Goal: Navigation & Orientation: Find specific page/section

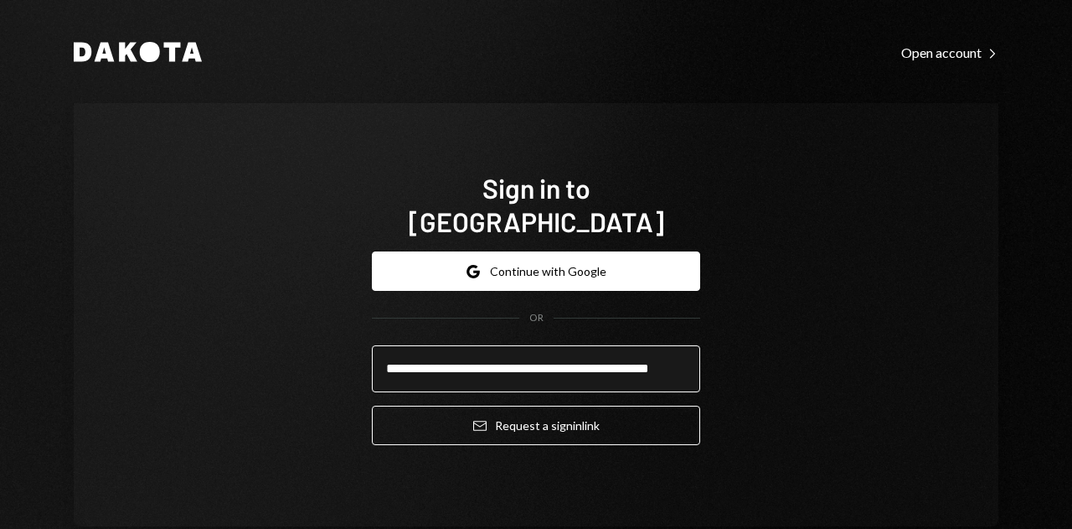
click at [587, 345] on input "**********" at bounding box center [536, 368] width 328 height 47
type input "**********"
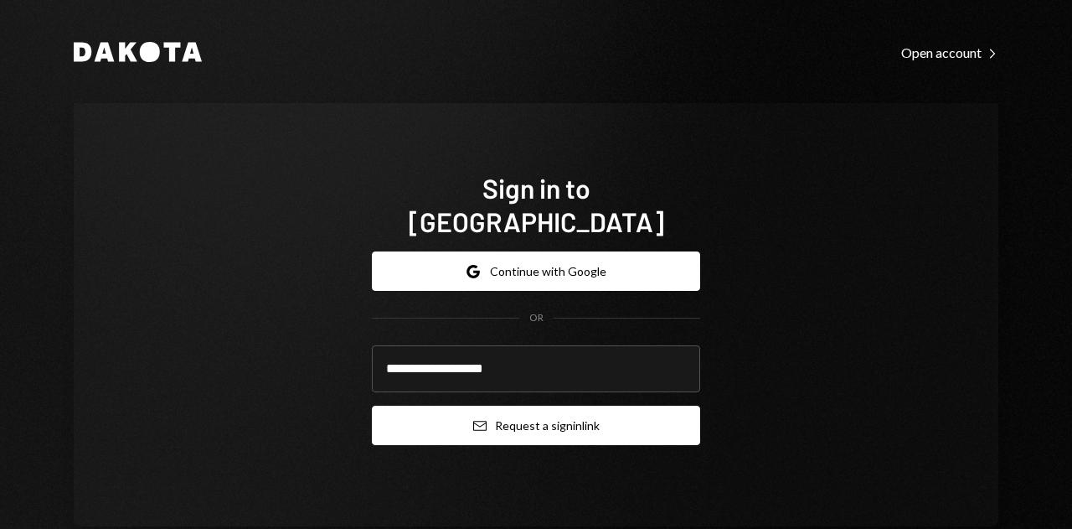
click at [560, 418] on button "Email Request a sign in link" at bounding box center [536, 424] width 328 height 39
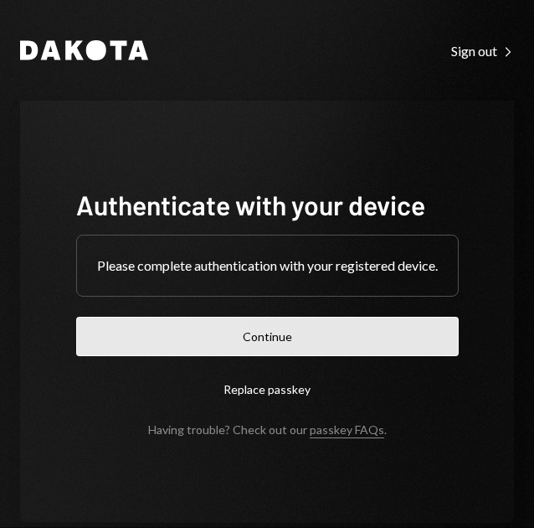
click at [256, 345] on button "Continue" at bounding box center [267, 336] width 383 height 39
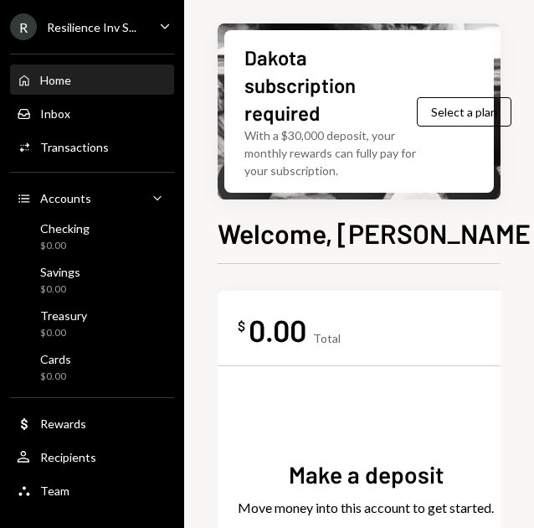
click at [60, 24] on div "Resilience Inv S..." at bounding box center [92, 27] width 90 height 14
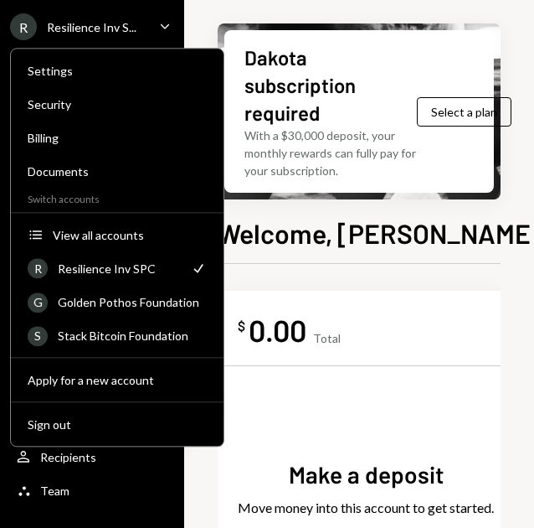
click at [456, 351] on div "$ 0.00 Total Make a deposit Move money into this account to get started. Deposi…" at bounding box center [366, 483] width 297 height 385
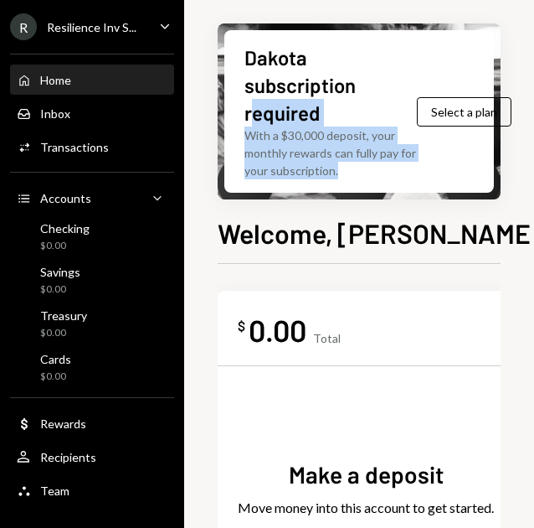
drag, startPoint x: 367, startPoint y: 166, endPoint x: 252, endPoint y: 111, distance: 127.0
click at [252, 111] on div "Dakota subscription required With a $30,000 deposit, your monthly rewards can f…" at bounding box center [331, 112] width 173 height 136
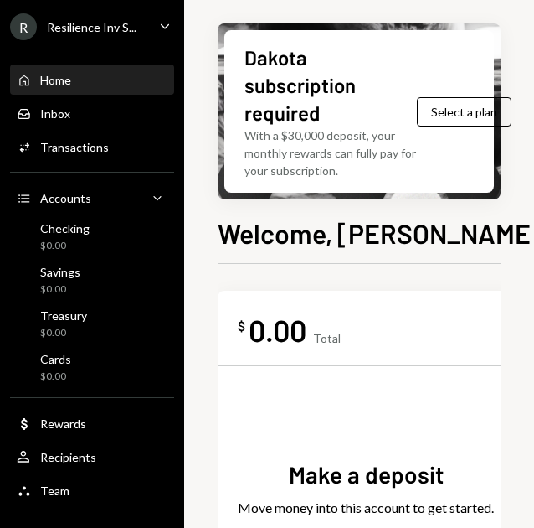
click at [382, 349] on div "$ 0.00 Total Make a deposit Move money into this account to get started. Deposi…" at bounding box center [366, 483] width 297 height 385
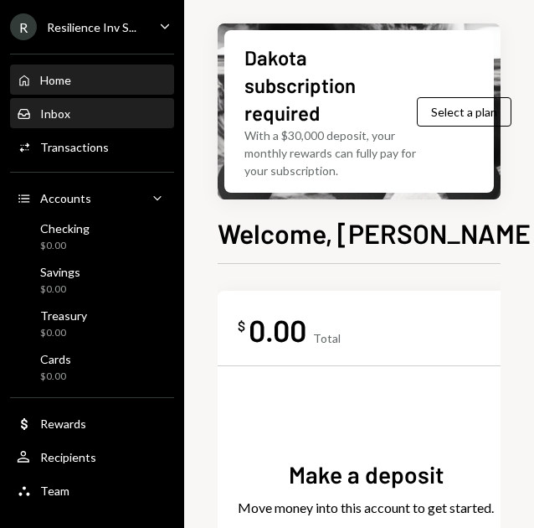
click at [62, 116] on div "Inbox" at bounding box center [55, 113] width 30 height 14
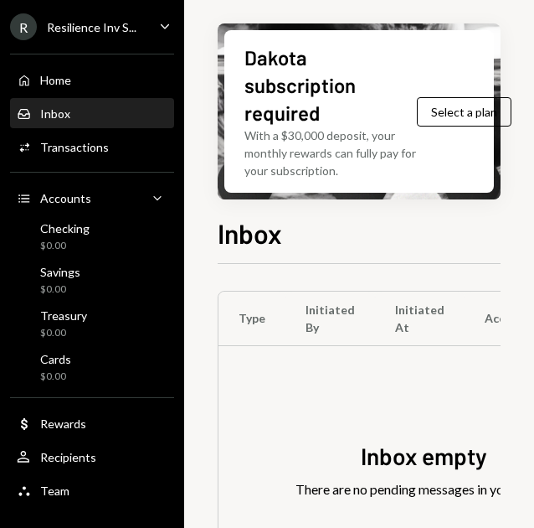
click at [62, 116] on div "Inbox" at bounding box center [55, 113] width 30 height 14
click at [301, 265] on div "Type Initiated By Initiated At Account Status Inbox empty There are no pending …" at bounding box center [424, 456] width 413 height 384
click at [87, 34] on div "R Resilience Inv S..." at bounding box center [73, 26] width 126 height 27
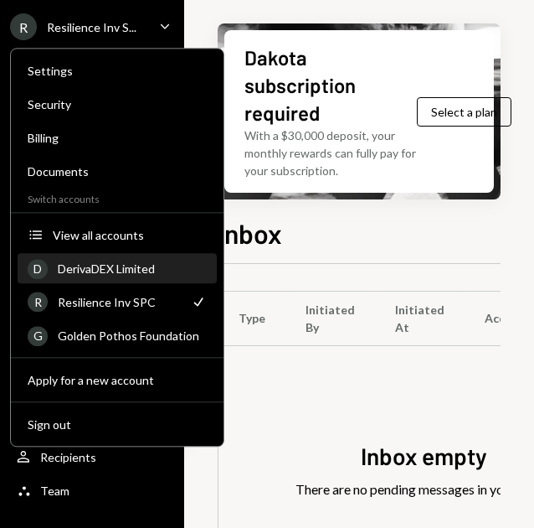
click at [142, 272] on div "DerivaDEX Limited" at bounding box center [132, 268] width 149 height 14
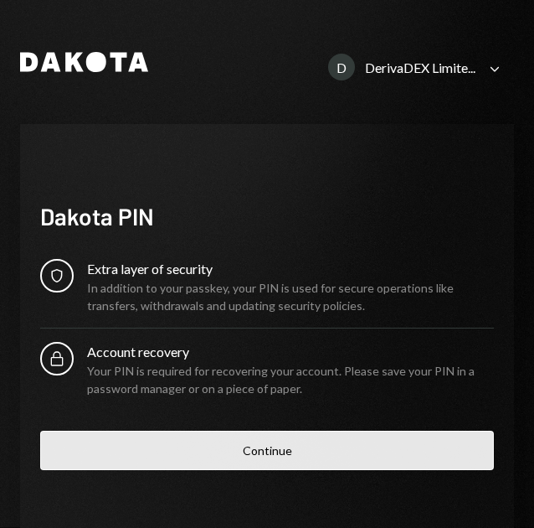
scroll to position [39, 0]
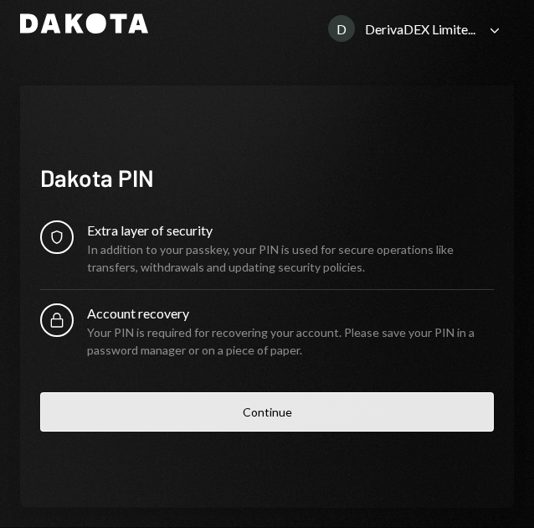
click at [253, 411] on button "Continue" at bounding box center [267, 411] width 454 height 39
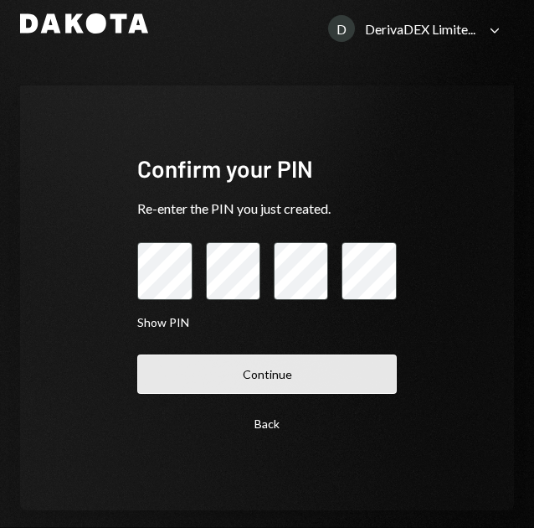
click at [255, 388] on button "Continue" at bounding box center [266, 373] width 259 height 39
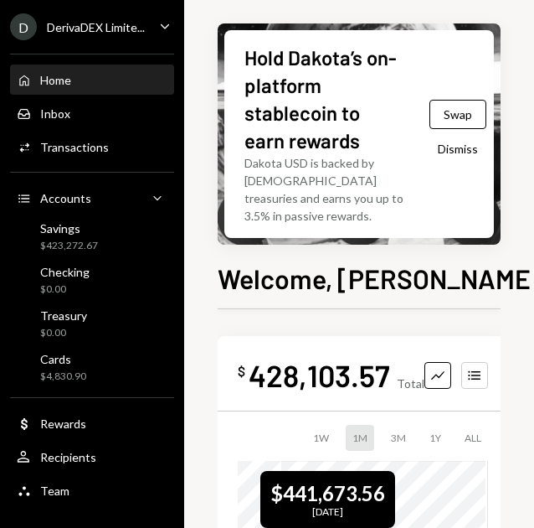
scroll to position [92, 0]
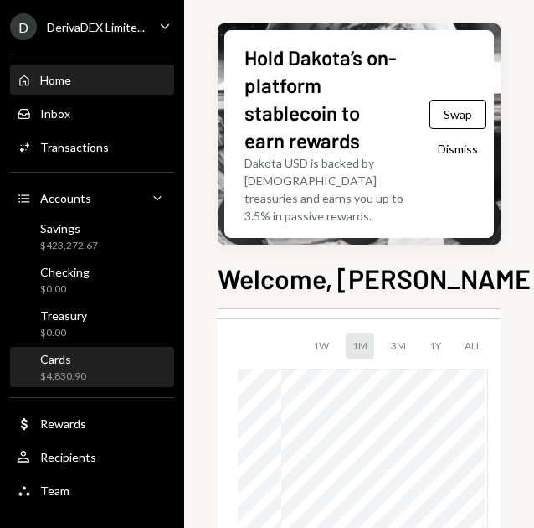
click at [64, 379] on div "$4,830.90" at bounding box center [63, 376] width 46 height 14
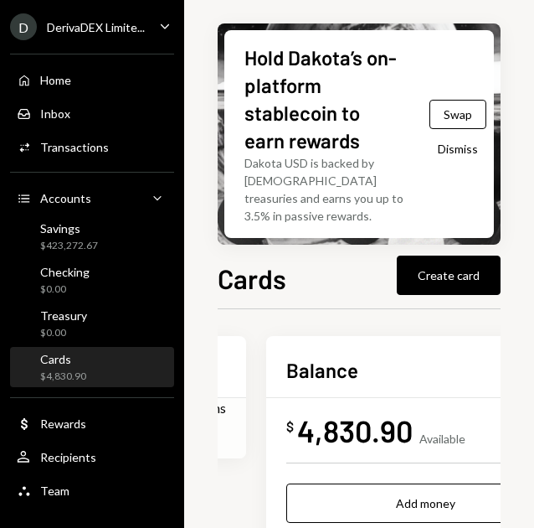
scroll to position [0, 254]
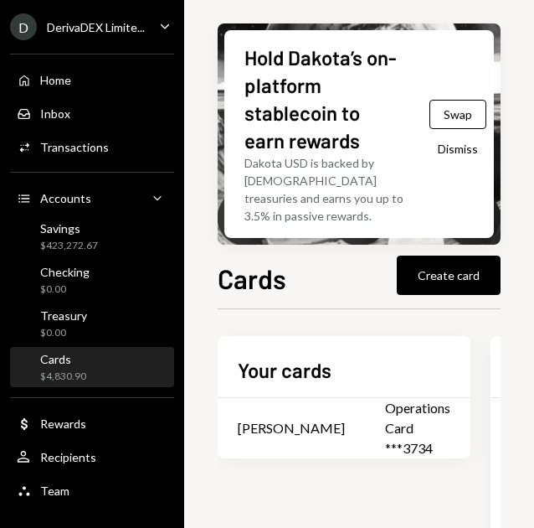
click at [469, 138] on button "Dismiss" at bounding box center [458, 148] width 82 height 39
